Goal: Transaction & Acquisition: Obtain resource

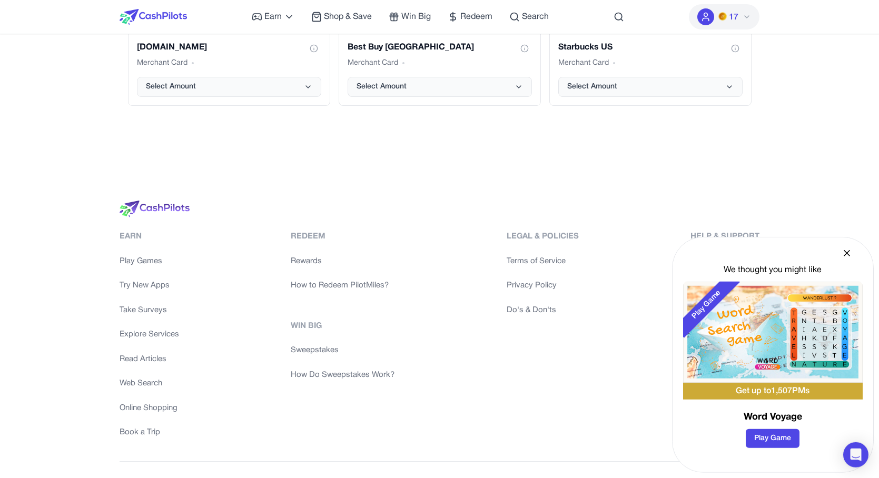
drag, startPoint x: 415, startPoint y: 218, endPoint x: 414, endPoint y: 208, distance: 10.1
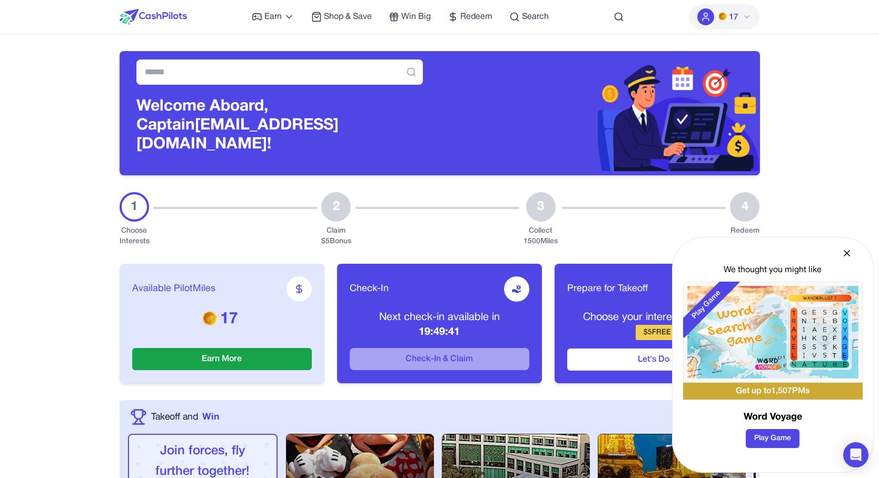
click at [147, 286] on span "Available PilotMiles" at bounding box center [173, 289] width 83 height 15
drag, startPoint x: 156, startPoint y: 272, endPoint x: 233, endPoint y: 306, distance: 84.6
click at [233, 306] on div "Available PilotMiles 17 Earn More" at bounding box center [222, 324] width 205 height 120
click at [233, 310] on p "17" at bounding box center [222, 319] width 180 height 19
drag, startPoint x: 234, startPoint y: 307, endPoint x: 242, endPoint y: 295, distance: 14.6
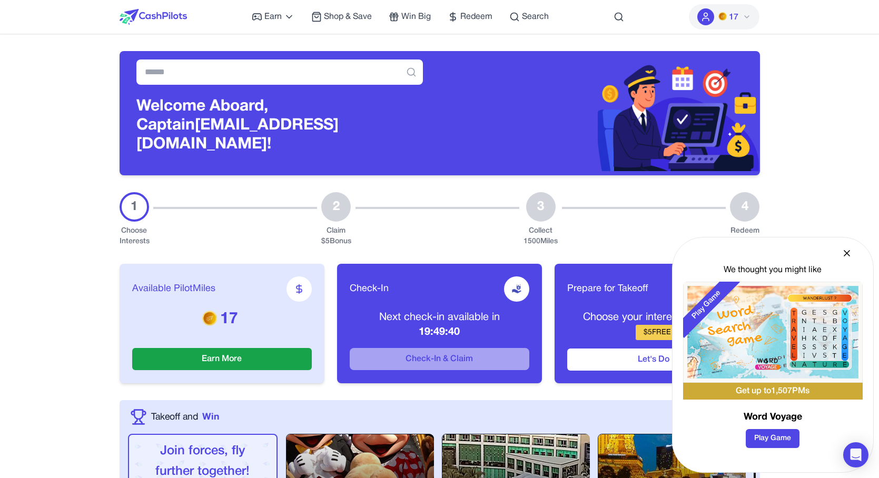
click at [242, 295] on div "Available PilotMiles 17 Earn More" at bounding box center [222, 324] width 205 height 120
click at [306, 300] on div "Available PilotMiles 17 Earn More" at bounding box center [222, 324] width 205 height 120
drag, startPoint x: 443, startPoint y: 316, endPoint x: 444, endPoint y: 307, distance: 9.5
click at [444, 310] on div "Next check-in available in 19:49:39" at bounding box center [440, 324] width 180 height 29
click at [444, 310] on p "Next check-in available in" at bounding box center [440, 317] width 180 height 15
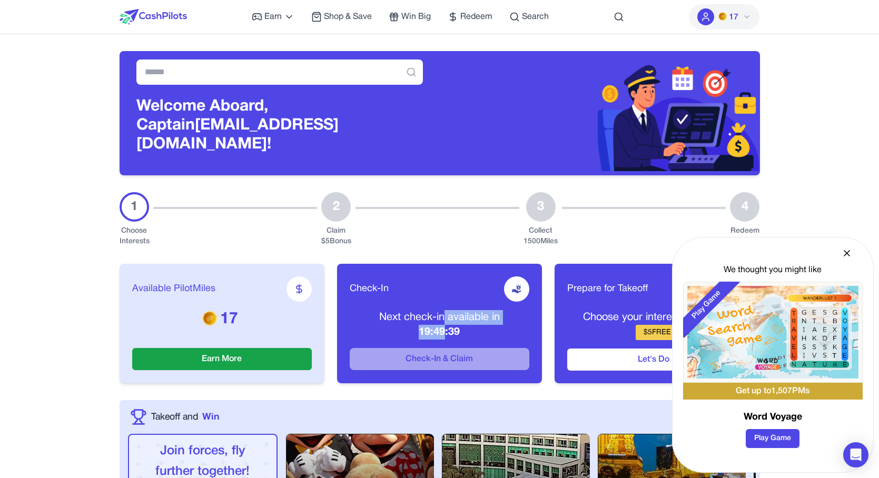
drag, startPoint x: 444, startPoint y: 314, endPoint x: 444, endPoint y: 323, distance: 8.4
click at [444, 323] on div "Next check-in available in 19:49:39" at bounding box center [440, 324] width 180 height 29
click at [444, 325] on p "19:49:38" at bounding box center [440, 332] width 180 height 15
click at [839, 257] on div "We thought you might like Play Game Get up to 1,507 PMs Word Voyage Play Game" at bounding box center [773, 355] width 202 height 236
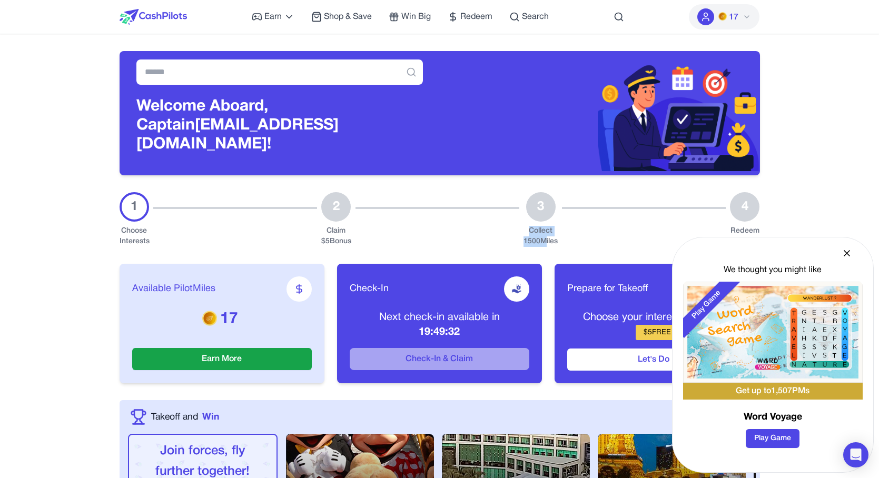
drag, startPoint x: 543, startPoint y: 218, endPoint x: 543, endPoint y: 231, distance: 12.6
click at [543, 231] on div "3 Collect 1500 Miles" at bounding box center [540, 219] width 34 height 55
click at [543, 231] on div "Collect 1500 Miles" at bounding box center [540, 236] width 34 height 21
drag, startPoint x: 547, startPoint y: 235, endPoint x: 548, endPoint y: 224, distance: 11.1
click at [548, 226] on div "Collect 1500 Miles" at bounding box center [540, 236] width 34 height 21
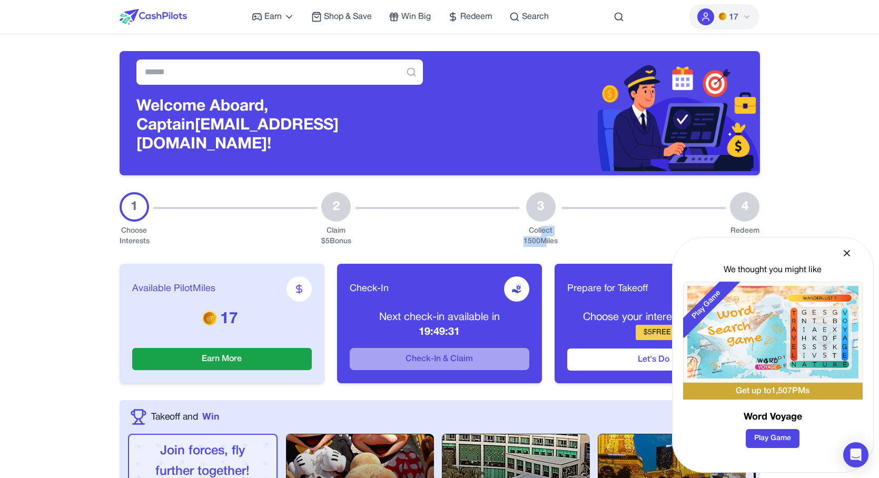
drag, startPoint x: 544, startPoint y: 222, endPoint x: 542, endPoint y: 230, distance: 8.7
click at [545, 231] on div "Collect 1500 Miles" at bounding box center [540, 236] width 34 height 21
drag, startPoint x: 535, startPoint y: 225, endPoint x: 535, endPoint y: 232, distance: 7.4
click at [535, 232] on div "Collect 1500 Miles" at bounding box center [540, 236] width 34 height 21
click at [538, 226] on div "Collect 1500 Miles" at bounding box center [540, 236] width 34 height 21
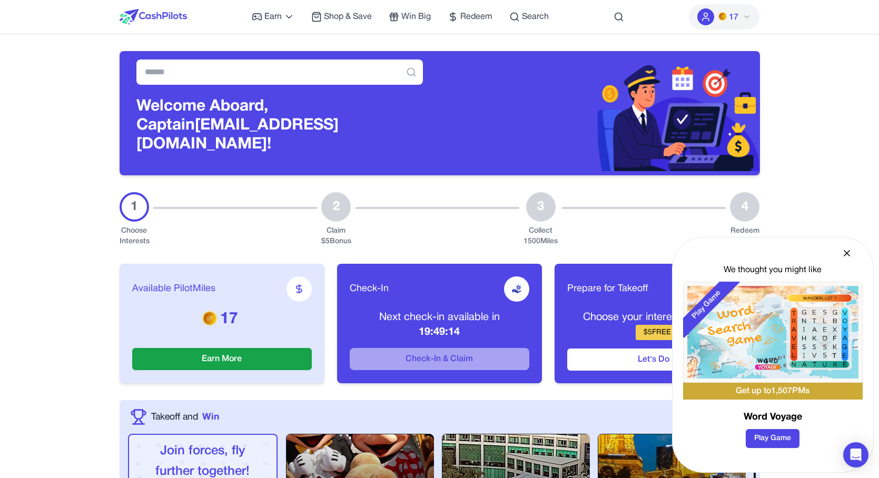
drag, startPoint x: 580, startPoint y: 206, endPoint x: 552, endPoint y: 307, distance: 104.9
click at [552, 307] on div "Available PilotMiles 17 Earn More Check-In Next check-in available in 19:49:14 …" at bounding box center [440, 323] width 640 height 153
drag, startPoint x: 515, startPoint y: 321, endPoint x: 480, endPoint y: 317, distance: 34.9
click at [480, 325] on p "19:49:13" at bounding box center [440, 332] width 180 height 15
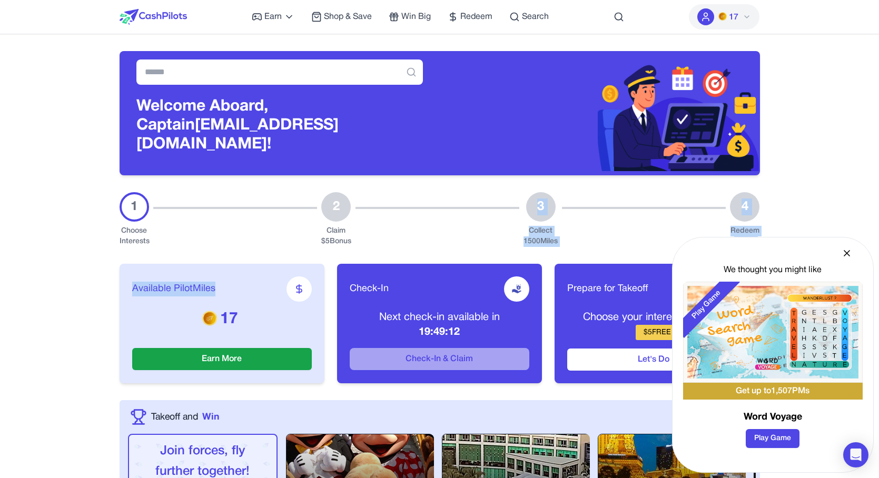
drag, startPoint x: 467, startPoint y: 322, endPoint x: 469, endPoint y: 188, distance: 134.3
click at [469, 192] on div at bounding box center [437, 219] width 164 height 55
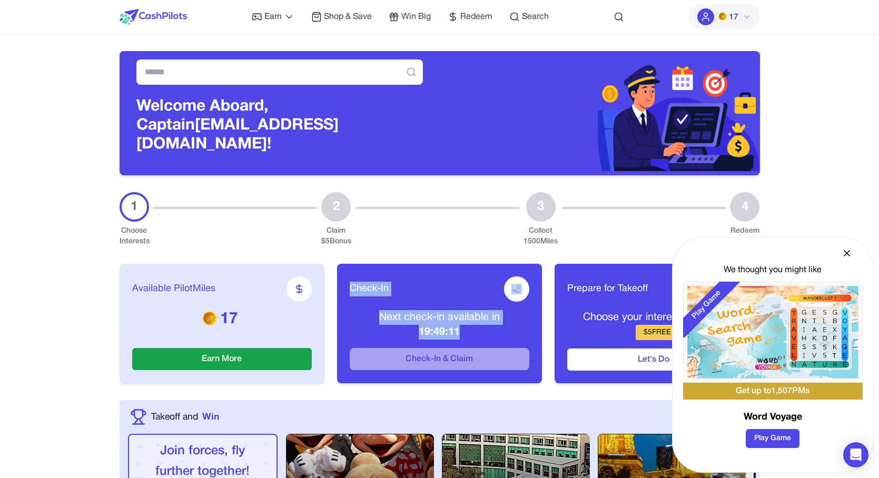
drag, startPoint x: 469, startPoint y: 188, endPoint x: 468, endPoint y: 321, distance: 133.2
click at [468, 325] on p "19:49:11" at bounding box center [440, 332] width 180 height 15
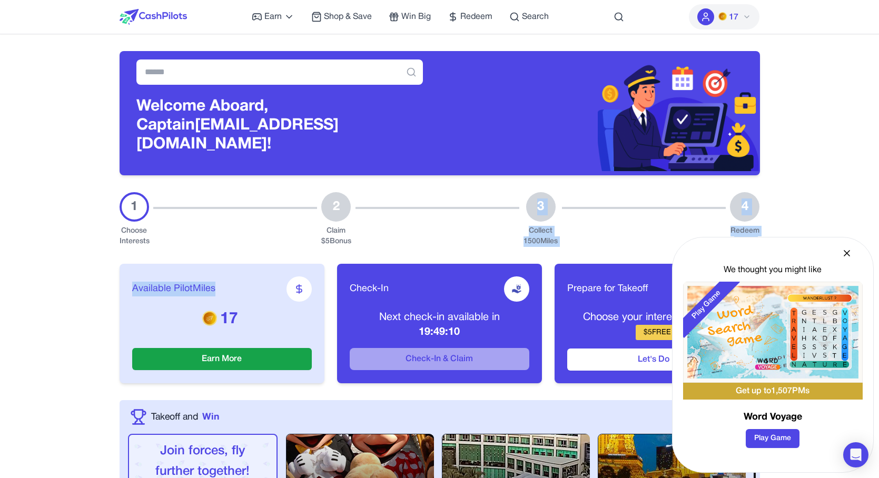
drag, startPoint x: 468, startPoint y: 321, endPoint x: 489, endPoint y: 213, distance: 110.5
click at [489, 213] on div at bounding box center [437, 219] width 164 height 55
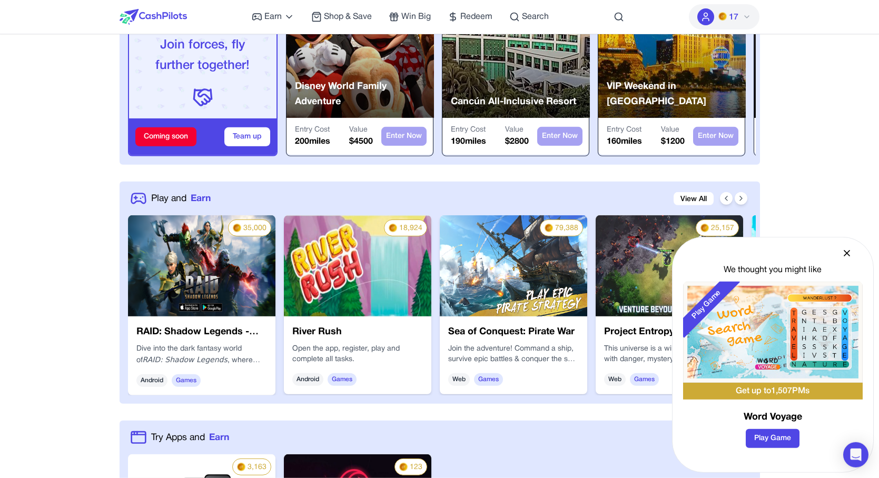
scroll to position [455, 0]
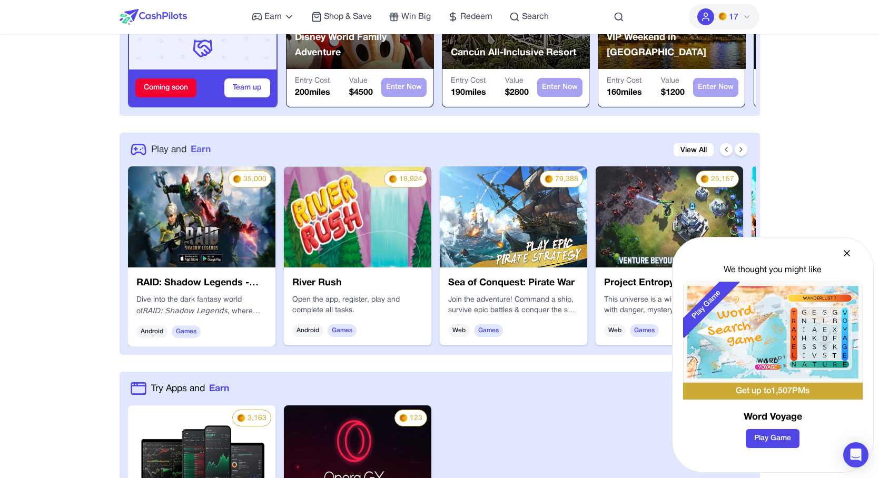
click at [180, 143] on span "Play and" at bounding box center [168, 150] width 35 height 14
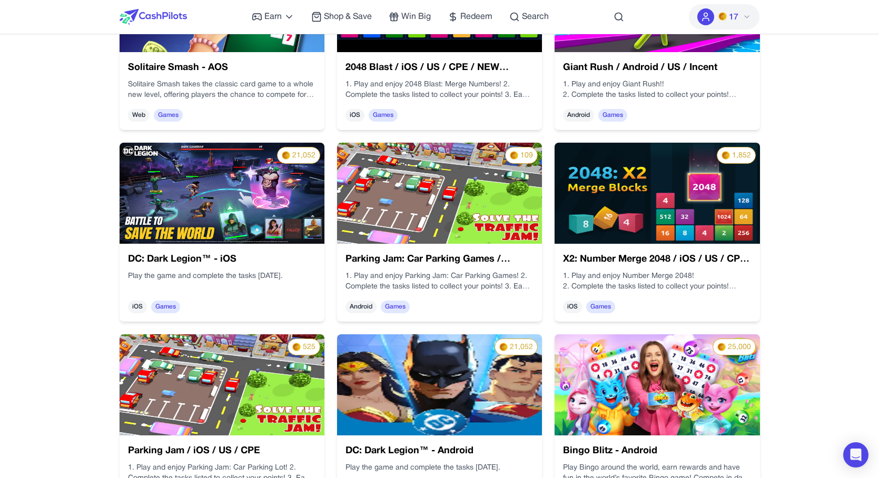
scroll to position [1606, 0]
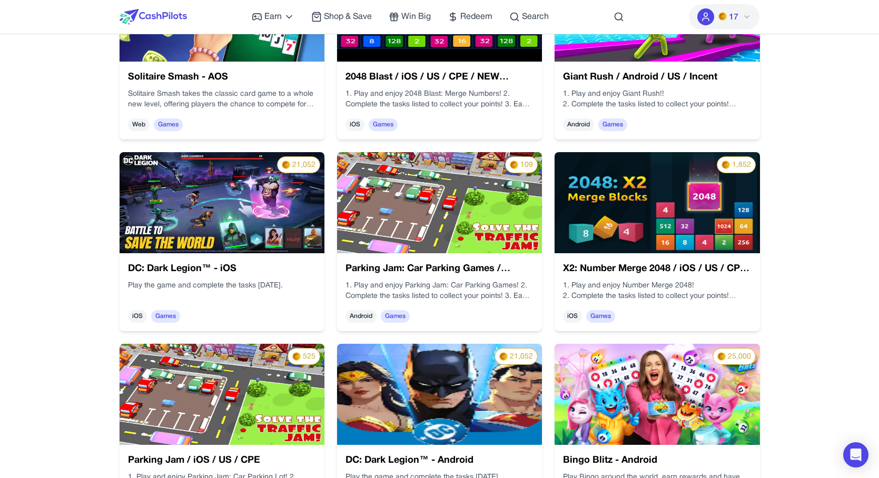
click at [431, 235] on img at bounding box center [439, 202] width 205 height 101
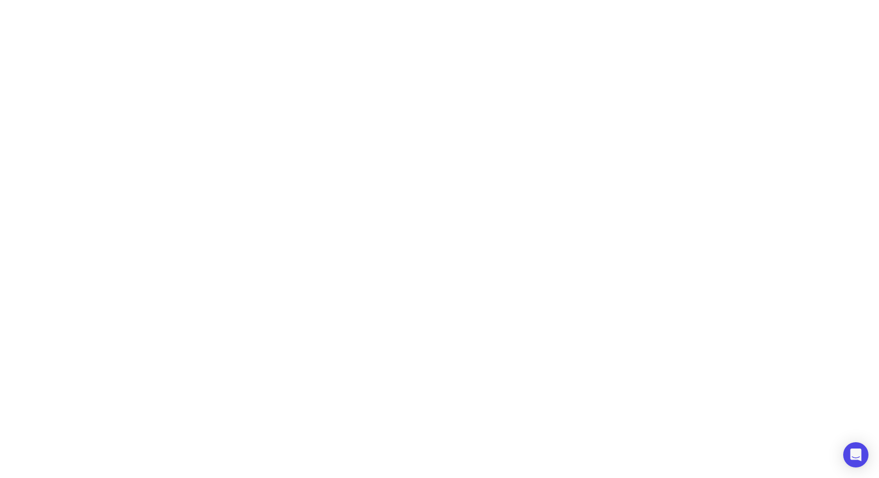
scroll to position [0, 0]
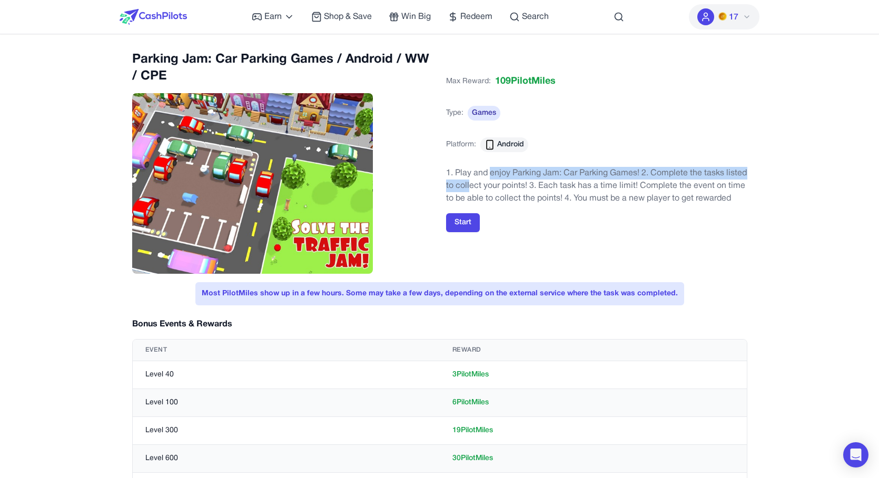
drag, startPoint x: 490, startPoint y: 170, endPoint x: 491, endPoint y: 183, distance: 13.3
click at [491, 183] on p "1. Play and enjoy Parking Jam: Car Parking Games! 2. Complete the tasks listed …" at bounding box center [596, 186] width 301 height 38
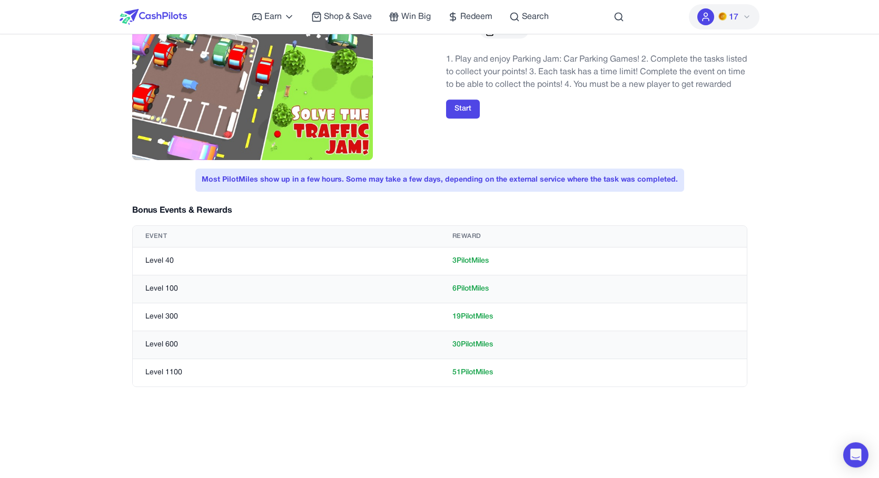
scroll to position [219, 0]
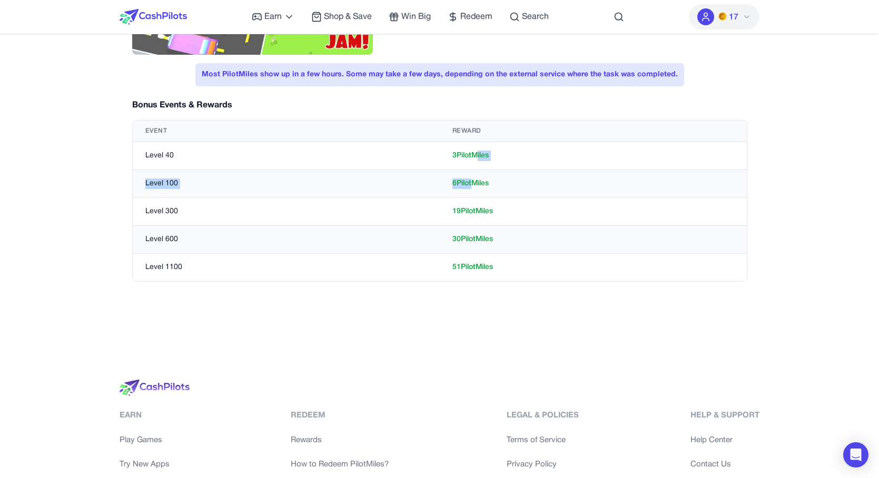
drag, startPoint x: 470, startPoint y: 183, endPoint x: 476, endPoint y: 153, distance: 30.7
click at [476, 153] on tbody "Level 40 3 PilotMiles Level 100 6 PilotMiles Level 300 19 PilotMiles Level 600 …" at bounding box center [440, 212] width 614 height 140
click at [476, 153] on td "3 PilotMiles" at bounding box center [593, 156] width 307 height 28
drag, startPoint x: 471, startPoint y: 158, endPoint x: 469, endPoint y: 183, distance: 25.4
click at [469, 183] on tbody "Level 40 3 PilotMiles Level 100 6 PilotMiles Level 300 19 PilotMiles Level 600 …" at bounding box center [440, 212] width 614 height 140
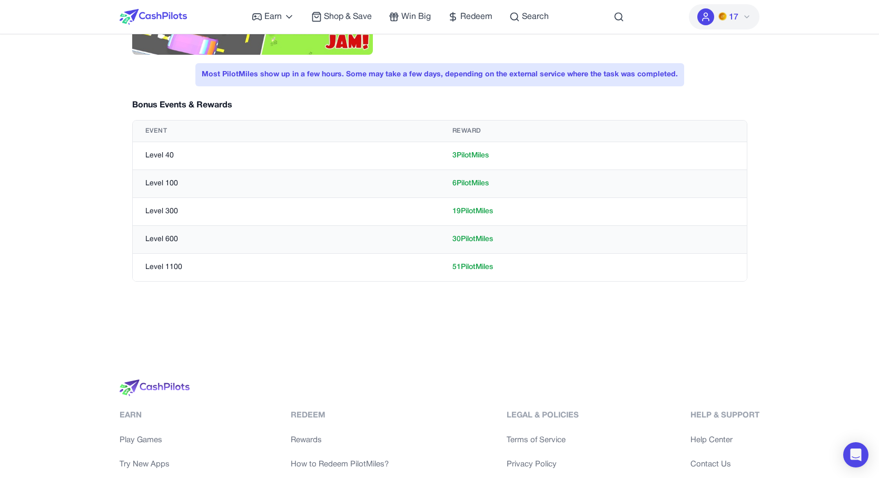
click at [484, 186] on td "6 PilotMiles" at bounding box center [593, 184] width 307 height 28
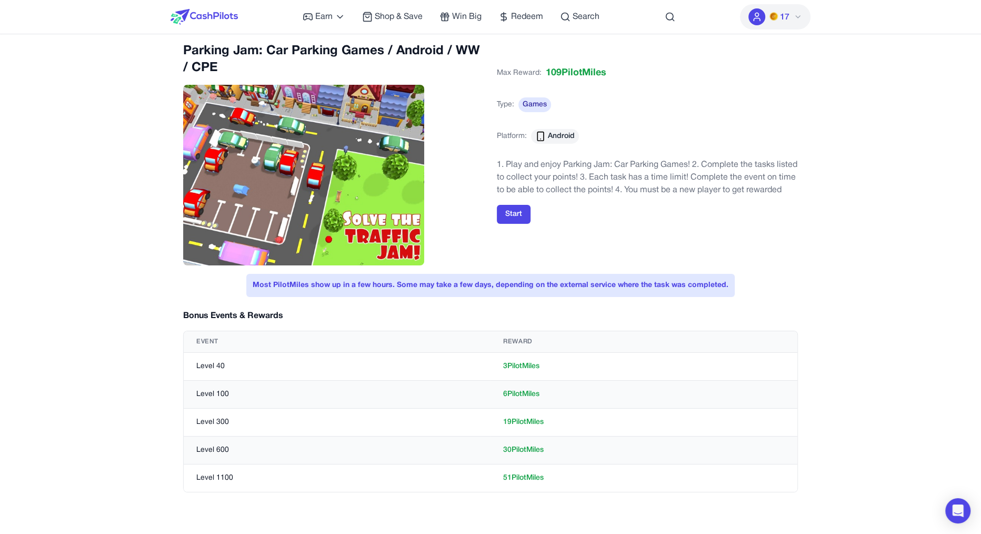
scroll to position [8, 0]
click at [289, 187] on img at bounding box center [303, 175] width 241 height 181
drag, startPoint x: 357, startPoint y: 43, endPoint x: 250, endPoint y: 60, distance: 108.2
click at [250, 60] on div "Earn Play Games Enjoy fun games and earn Try New App Test new app for rewards T…" at bounding box center [490, 473] width 981 height 962
click at [250, 60] on h2 "Parking Jam: Car Parking Games / Android / WW / CPE" at bounding box center [333, 60] width 301 height 34
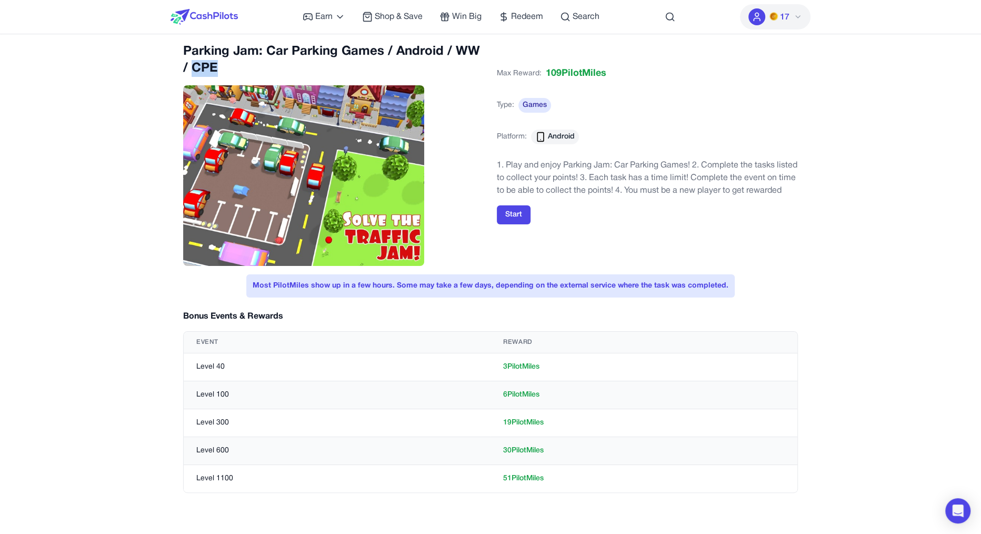
click at [250, 60] on h2 "Parking Jam: Car Parking Games / Android / WW / CPE" at bounding box center [333, 60] width 301 height 34
click at [251, 60] on h2 "Parking Jam: Car Parking Games / Android / WW / CPE" at bounding box center [333, 60] width 301 height 34
click at [254, 49] on h2 "Parking Jam: Car Parking Games / Android / WW / CPE" at bounding box center [333, 60] width 301 height 34
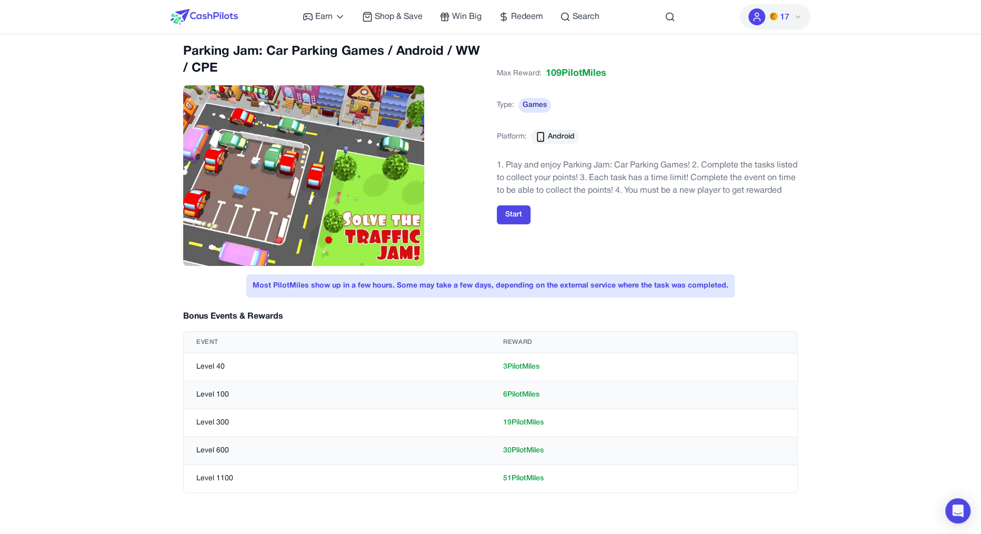
click at [254, 49] on h2 "Parking Jam: Car Parking Games / Android / WW / CPE" at bounding box center [333, 60] width 301 height 34
click at [247, 53] on h2 "Parking Jam: Car Parking Games / Android / WW / CPE" at bounding box center [333, 60] width 301 height 34
click at [253, 50] on h2 "Parking Jam: Car Parking Games / Android / WW / CPE" at bounding box center [333, 60] width 301 height 34
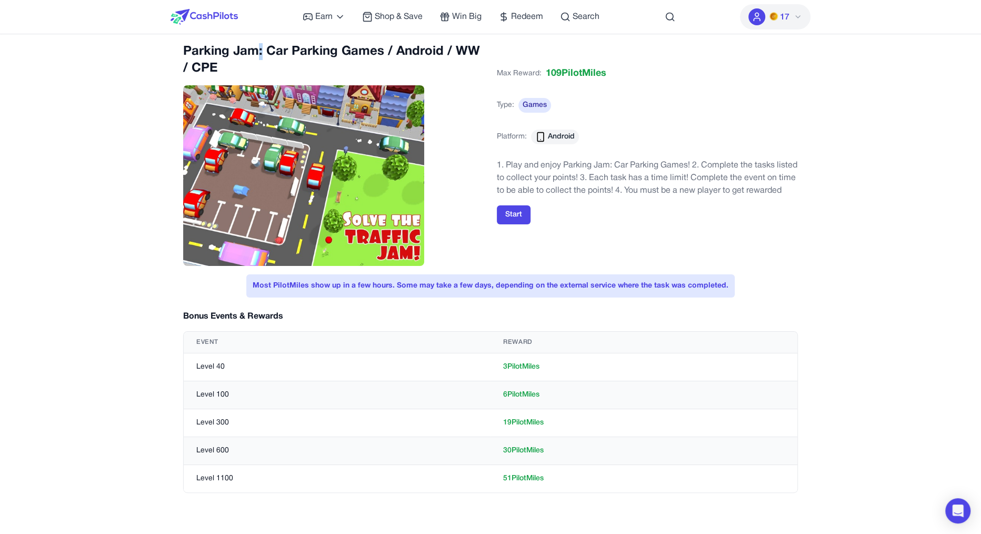
click at [253, 50] on h2 "Parking Jam: Car Parking Games / Android / WW / CPE" at bounding box center [333, 60] width 301 height 34
click at [384, 67] on h2 "Parking Jam: Car Parking Games / Android / WW / CPE" at bounding box center [333, 60] width 301 height 34
click at [394, 51] on h2 "Parking Jam: Car Parking Games / Android / WW / CPE" at bounding box center [333, 60] width 301 height 34
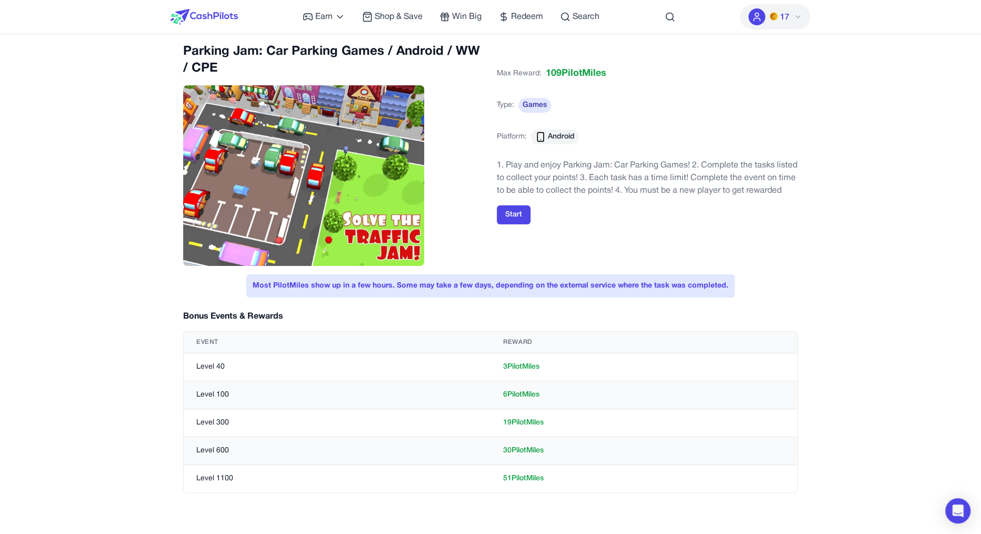
click at [292, 43] on div "Earn Play Games Enjoy fun games and earn Try New App Test new app for rewards T…" at bounding box center [490, 473] width 981 height 962
